Goal: Information Seeking & Learning: Learn about a topic

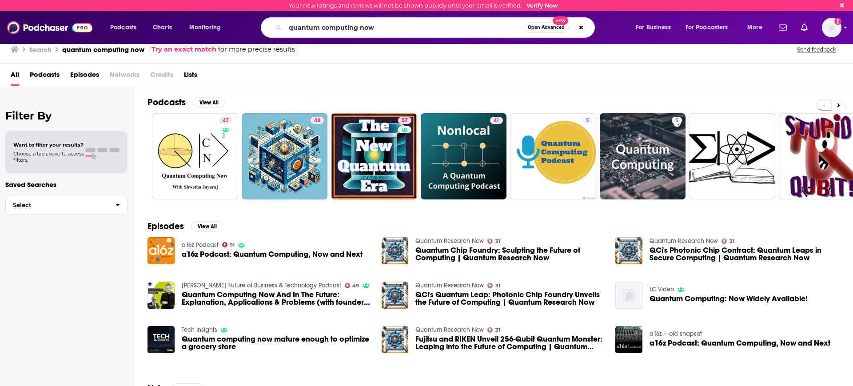
drag, startPoint x: 378, startPoint y: 28, endPoint x: 131, endPoint y: 24, distance: 247.8
click at [132, 26] on div "Podcasts Charts Monitoring quantum computing now Open Advanced New For Business…" at bounding box center [437, 27] width 667 height 20
type input "high agency"
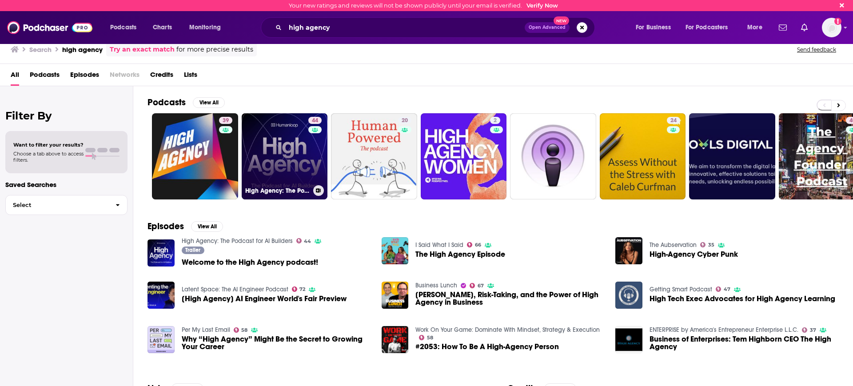
click at [298, 151] on link "44 High Agency: The Podcast for AI Builders" at bounding box center [285, 156] width 86 height 86
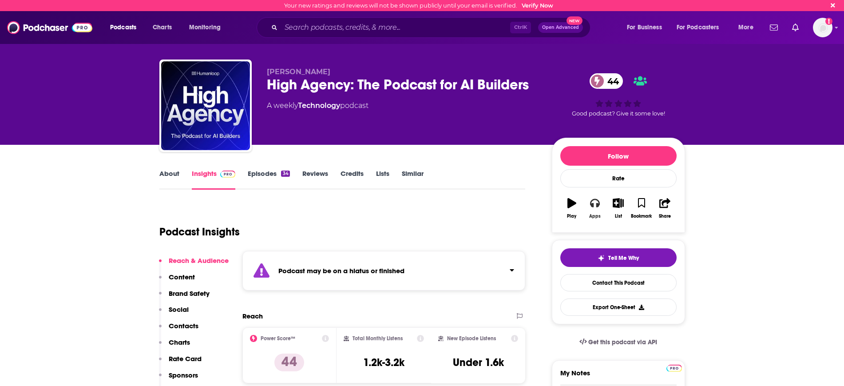
click at [593, 203] on icon "button" at bounding box center [595, 203] width 10 height 10
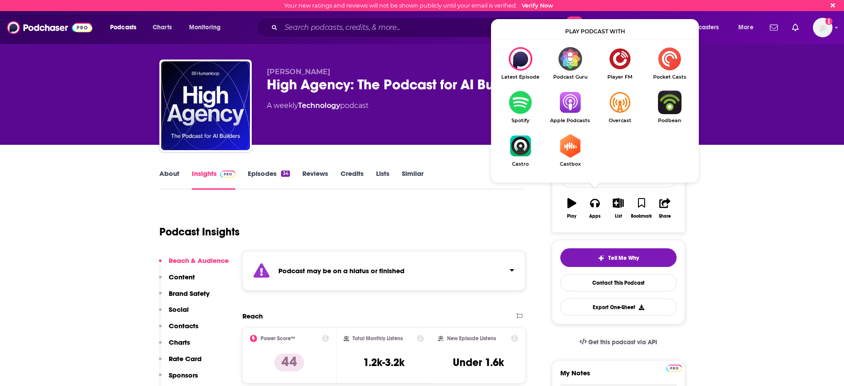
click at [571, 100] on img "Show Listen On dropdown" at bounding box center [570, 103] width 50 height 24
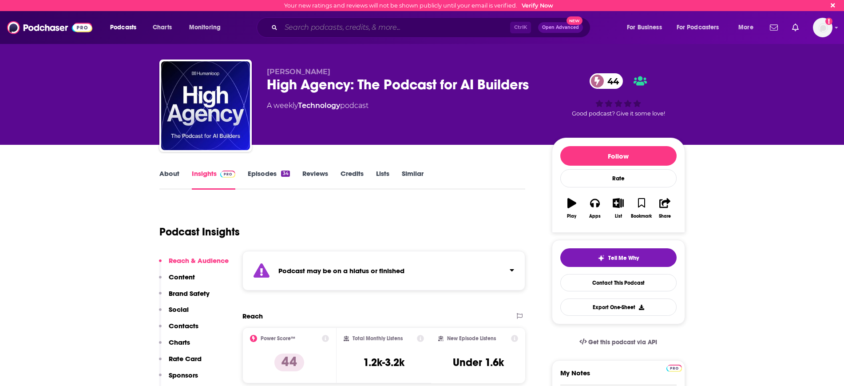
drag, startPoint x: 330, startPoint y: 32, endPoint x: 327, endPoint y: 25, distance: 7.9
click at [329, 29] on input "Search podcasts, credits, & more..." at bounding box center [395, 27] width 229 height 14
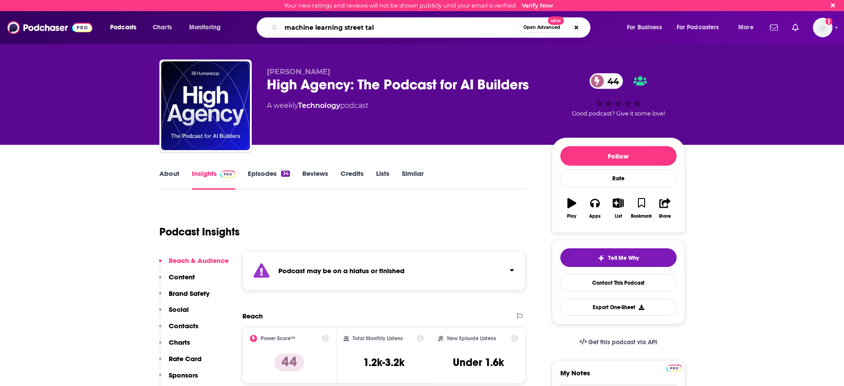
type input "machine learning street talk"
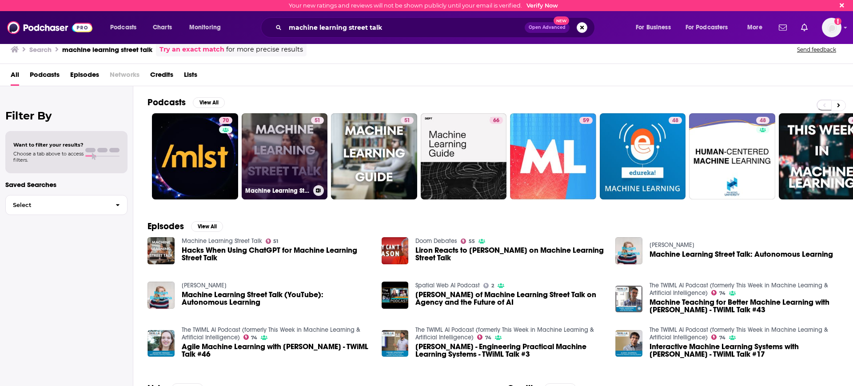
click at [285, 158] on link "51 Machine Learning Street Talk" at bounding box center [285, 156] width 86 height 86
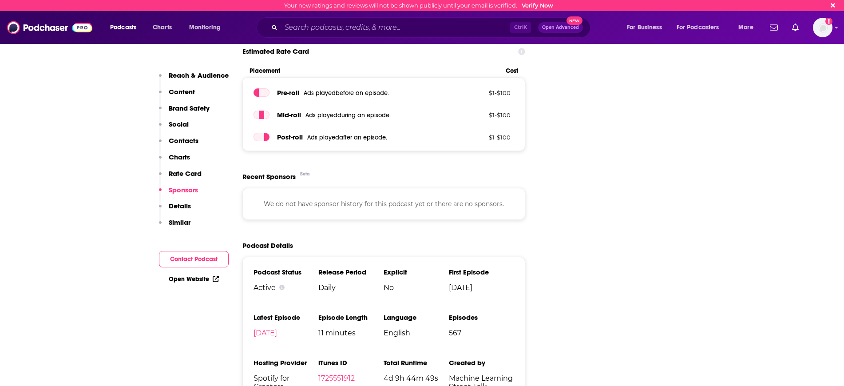
scroll to position [1221, 0]
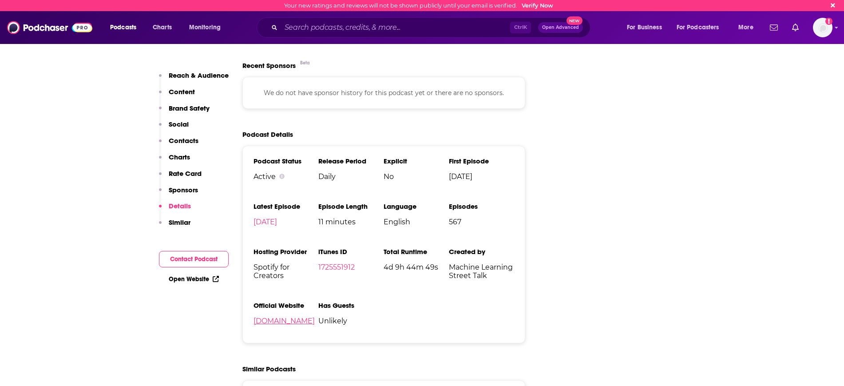
click at [301, 323] on link "[DOMAIN_NAME]" at bounding box center [284, 321] width 61 height 8
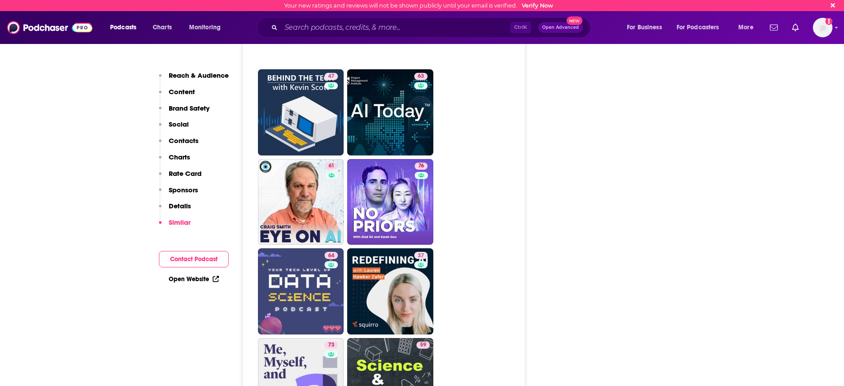
scroll to position [1943, 0]
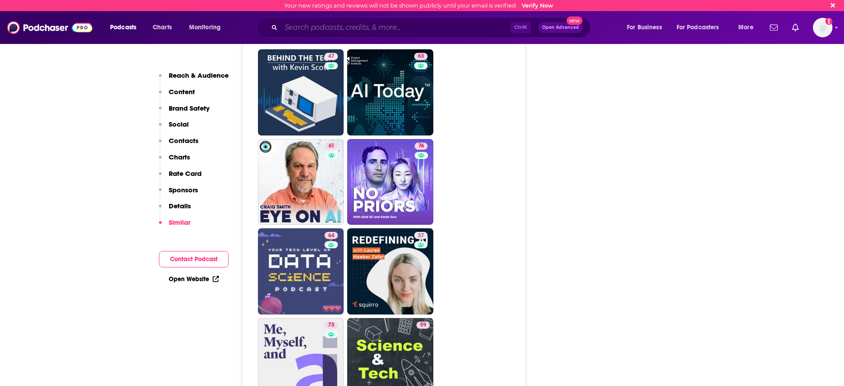
click at [309, 32] on input "Search podcasts, credits, & more..." at bounding box center [395, 27] width 229 height 14
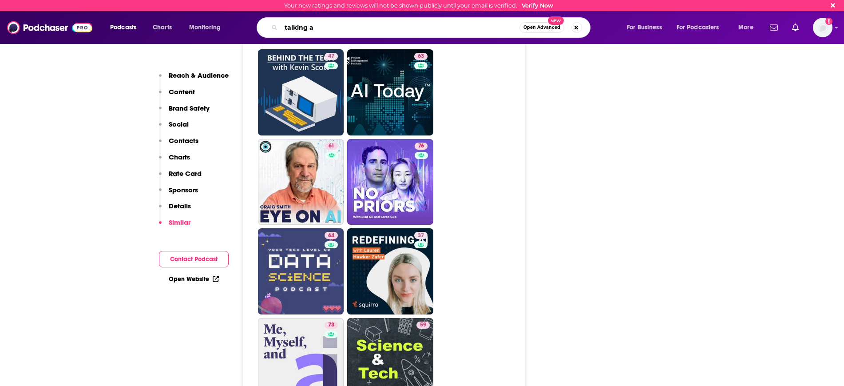
type input "talking ai"
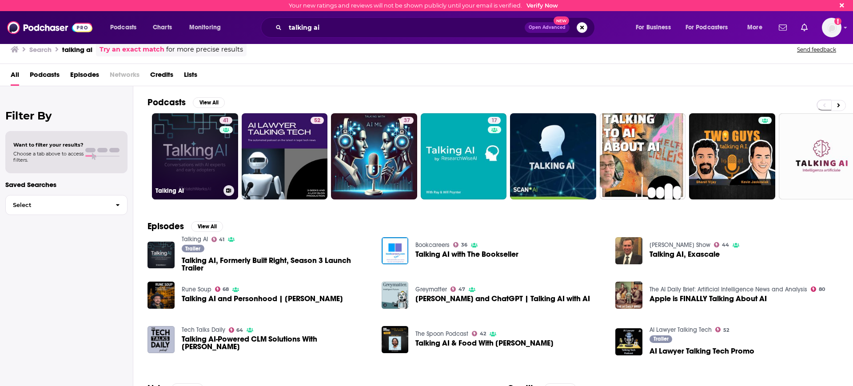
click at [209, 162] on link "41 Talking AI" at bounding box center [195, 156] width 86 height 86
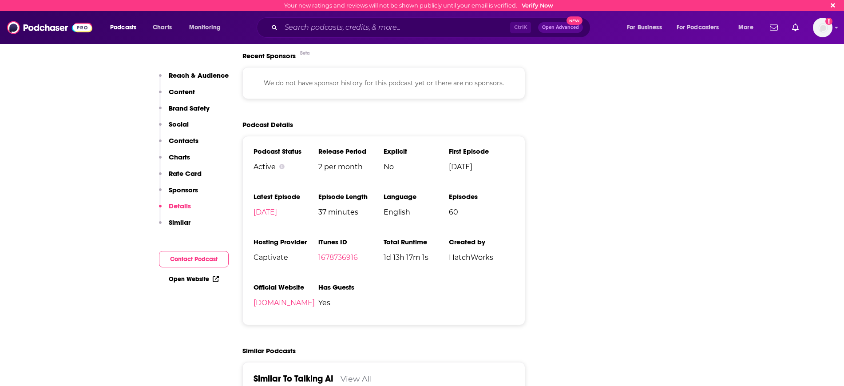
scroll to position [1221, 0]
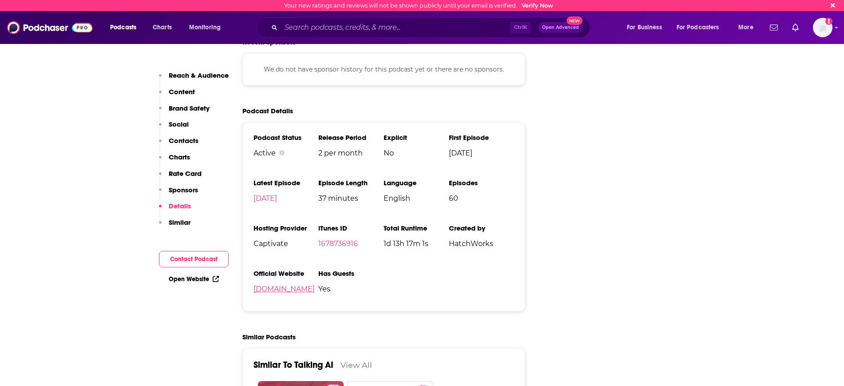
click at [291, 292] on link "[DOMAIN_NAME]" at bounding box center [284, 289] width 61 height 8
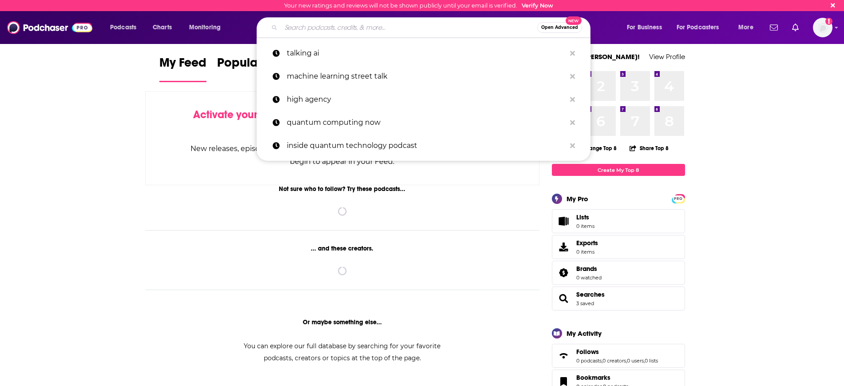
click at [307, 33] on input "Search podcasts, credits, & more..." at bounding box center [409, 27] width 256 height 14
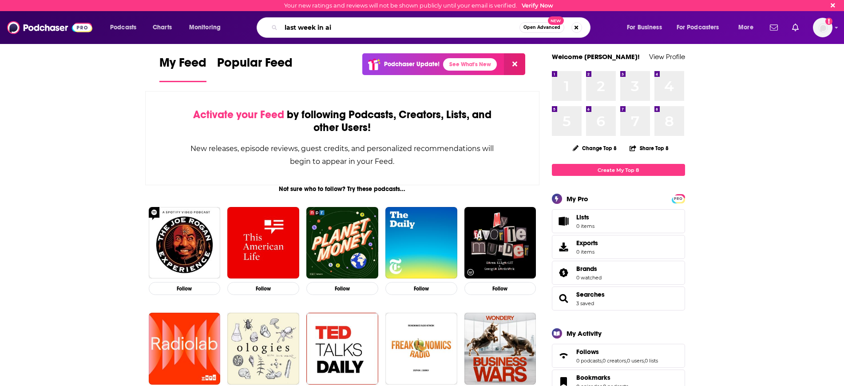
type input "last week in ai"
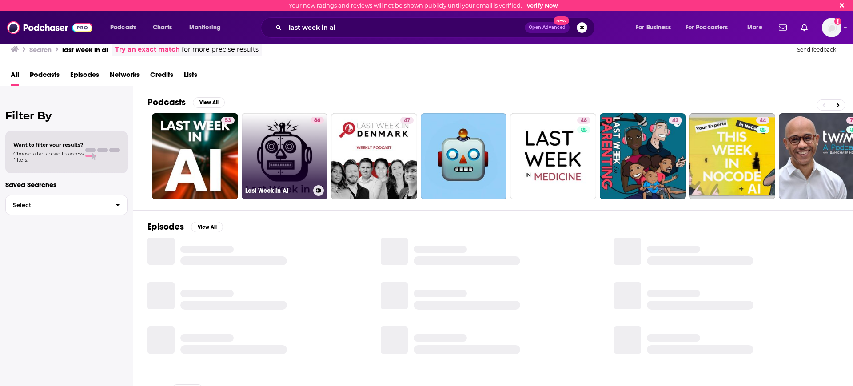
click at [269, 155] on link "66 Last Week in AI" at bounding box center [285, 156] width 86 height 86
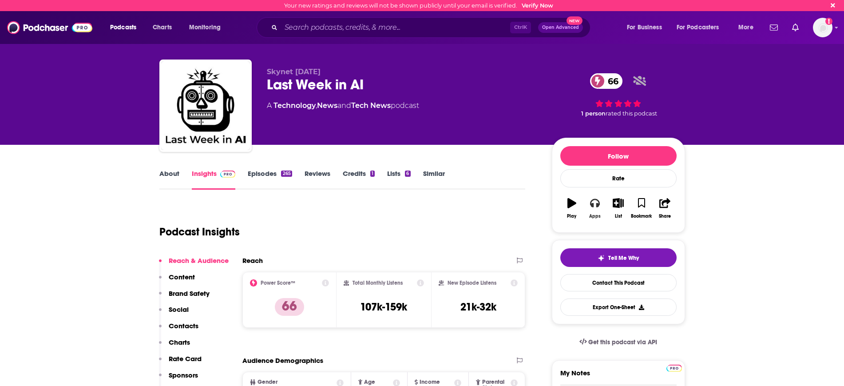
click at [592, 207] on icon "button" at bounding box center [595, 203] width 10 height 9
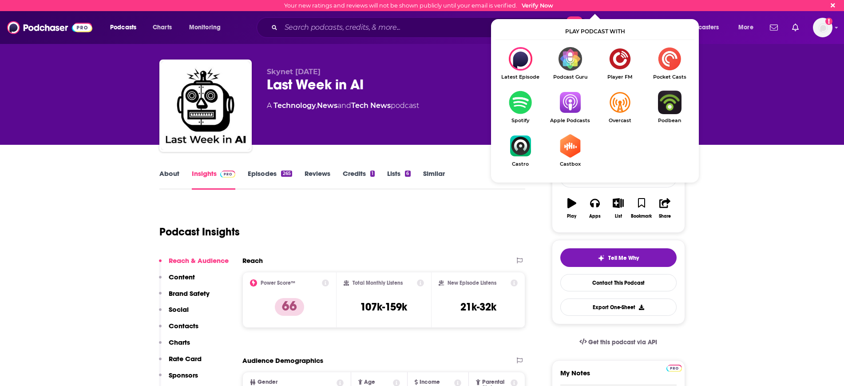
click at [567, 110] on img "Show Listen On dropdown" at bounding box center [570, 103] width 50 height 24
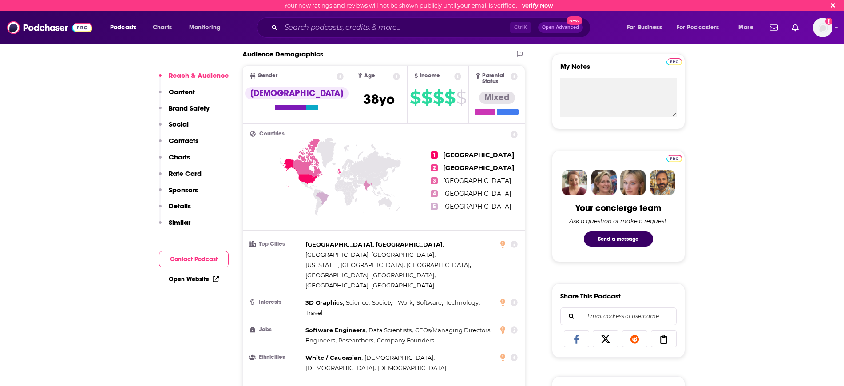
scroll to position [333, 0]
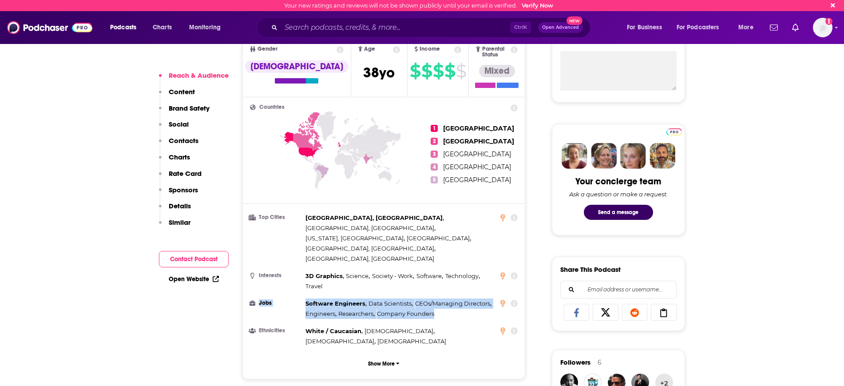
drag, startPoint x: 423, startPoint y: 280, endPoint x: 304, endPoint y: 267, distance: 120.1
click at [302, 298] on li "Jobs Software Engineers , Data Scientists , CEOs/Managing Directors , Engineers…" at bounding box center [384, 308] width 268 height 20
